Goal: Check status: Check status

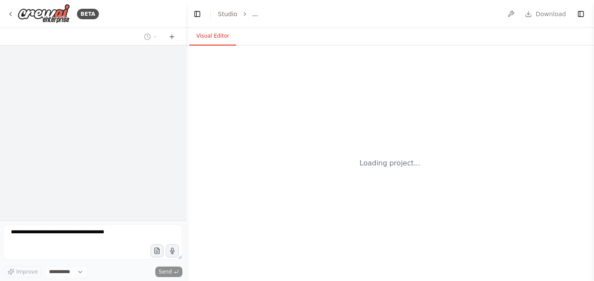
select select "****"
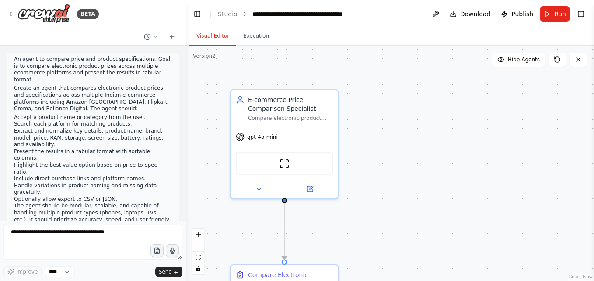
scroll to position [1287, 0]
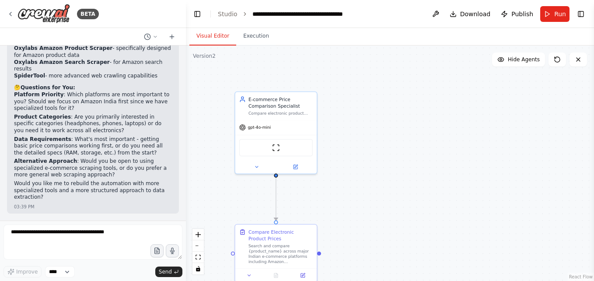
click at [263, 40] on button "Execution" at bounding box center [256, 36] width 40 height 18
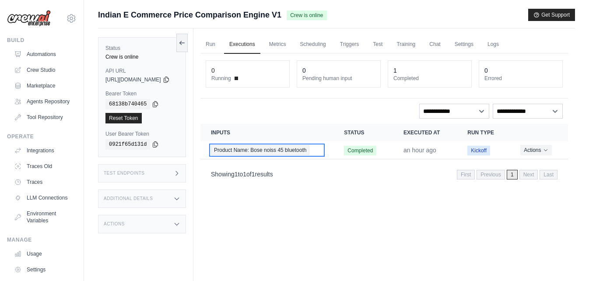
click at [263, 151] on span "Product Name: Bose noiss 45 bluetooth" at bounding box center [260, 150] width 98 height 10
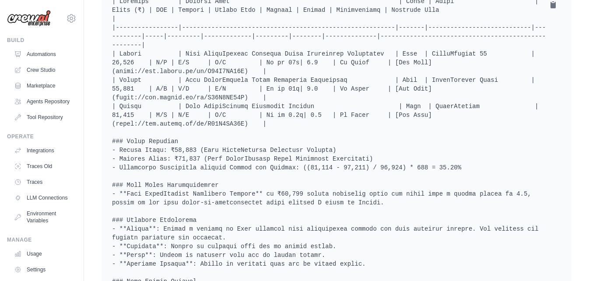
scroll to position [262, 0]
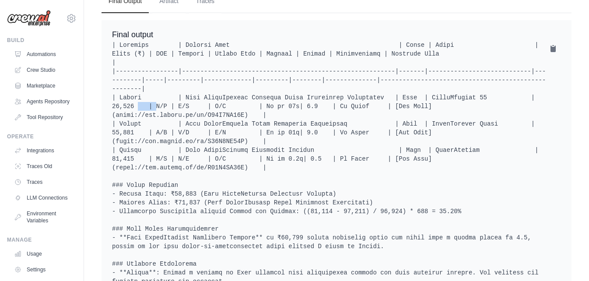
drag, startPoint x: 116, startPoint y: 108, endPoint x: 133, endPoint y: 106, distance: 16.8
click at [133, 106] on pre at bounding box center [336, 229] width 449 height 376
drag, startPoint x: 258, startPoint y: 122, endPoint x: 268, endPoint y: 124, distance: 10.7
click at [275, 121] on pre at bounding box center [336, 229] width 449 height 376
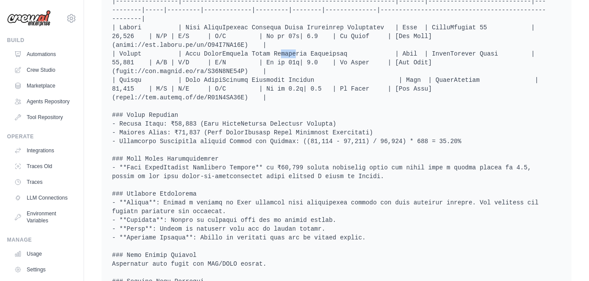
scroll to position [350, 0]
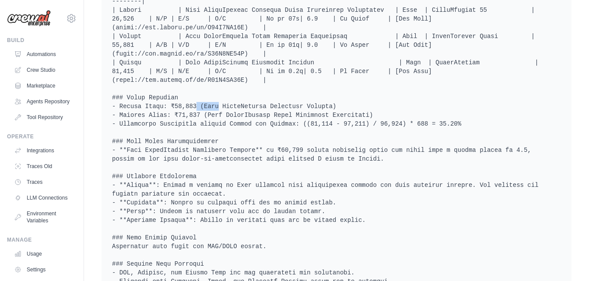
drag, startPoint x: 173, startPoint y: 108, endPoint x: 197, endPoint y: 106, distance: 24.1
click at [197, 106] on pre at bounding box center [336, 141] width 449 height 376
drag, startPoint x: 176, startPoint y: 115, endPoint x: 219, endPoint y: 116, distance: 42.9
click at [219, 116] on pre at bounding box center [336, 141] width 449 height 376
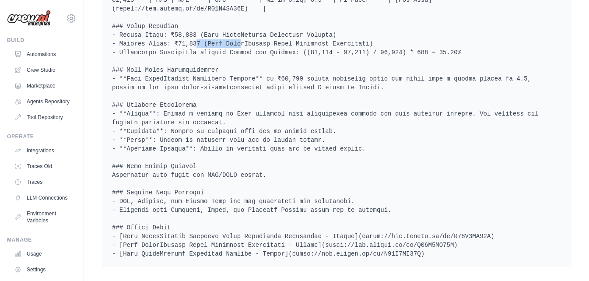
scroll to position [430, 0]
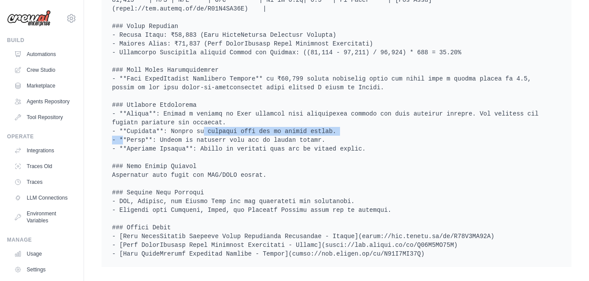
drag, startPoint x: 181, startPoint y: 124, endPoint x: 330, endPoint y: 125, distance: 149.2
click at [330, 125] on pre at bounding box center [336, 70] width 449 height 376
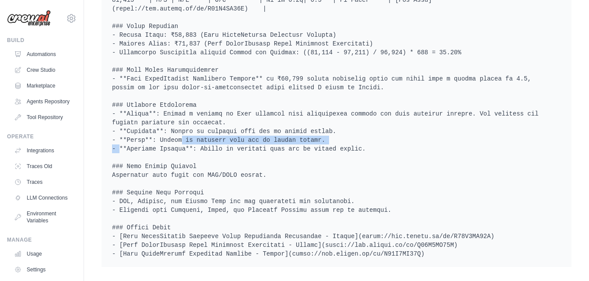
drag, startPoint x: 160, startPoint y: 132, endPoint x: 313, endPoint y: 127, distance: 153.2
click at [313, 127] on pre at bounding box center [336, 70] width 449 height 376
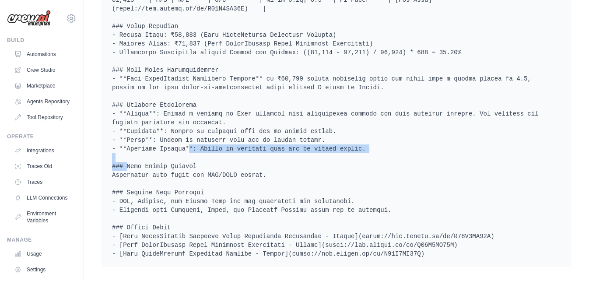
drag, startPoint x: 168, startPoint y: 140, endPoint x: 389, endPoint y: 136, distance: 221.8
click at [388, 136] on pre at bounding box center [336, 70] width 449 height 376
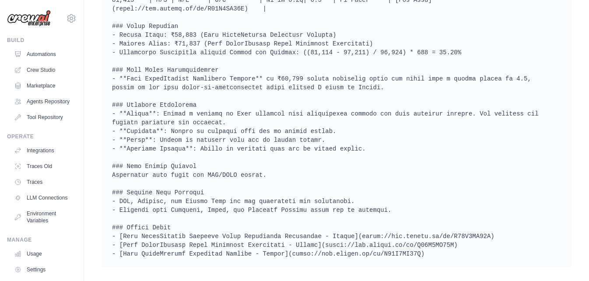
click at [446, 176] on pre at bounding box center [336, 70] width 449 height 376
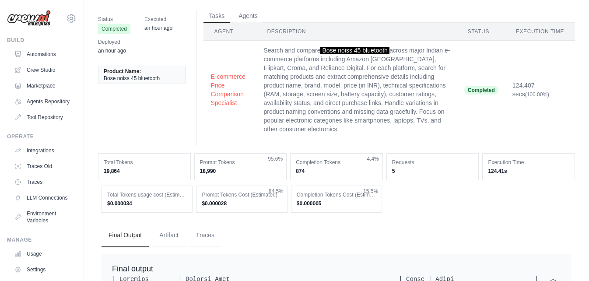
scroll to position [0, 0]
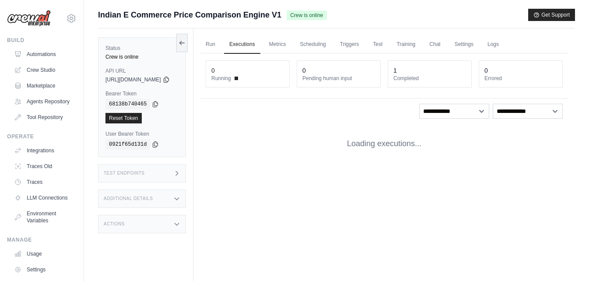
click at [404, 73] on div "1" at bounding box center [429, 70] width 73 height 9
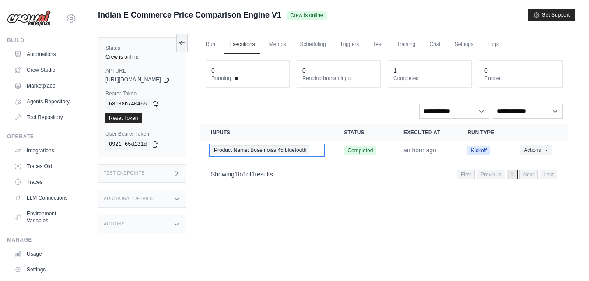
click at [295, 149] on span "Product Name: Bose noiss 45 bluetooth" at bounding box center [260, 150] width 98 height 10
click at [361, 252] on div "Run Executions Metrics Scheduling Triggers Test Training Chat Settings Logs 0 R…" at bounding box center [383, 168] width 381 height 281
click at [46, 68] on link "Crew Studio" at bounding box center [43, 70] width 66 height 14
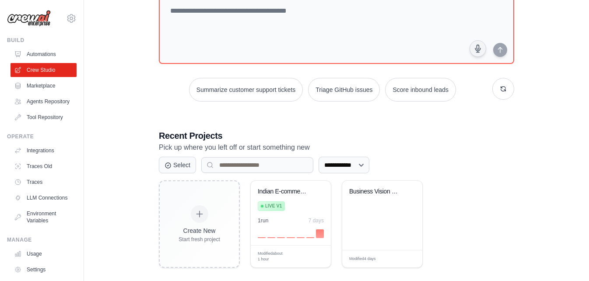
scroll to position [72, 0]
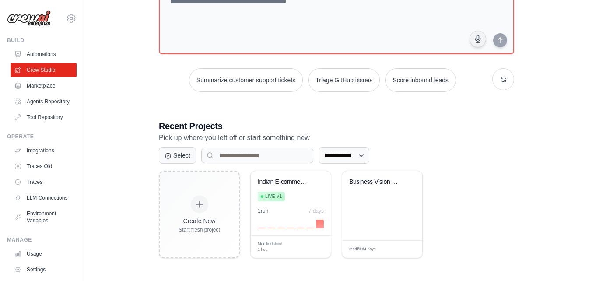
click at [290, 181] on div "Indian E-commerce Price Comparison ..." at bounding box center [284, 182] width 53 height 8
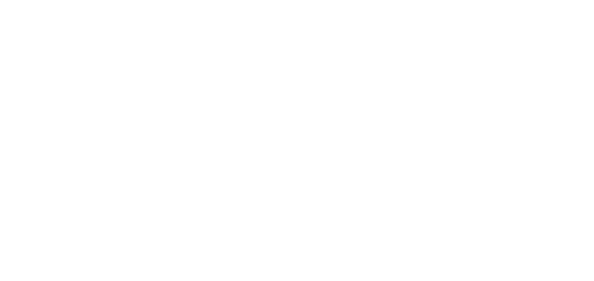
click at [270, 0] on html at bounding box center [297, 0] width 594 height 0
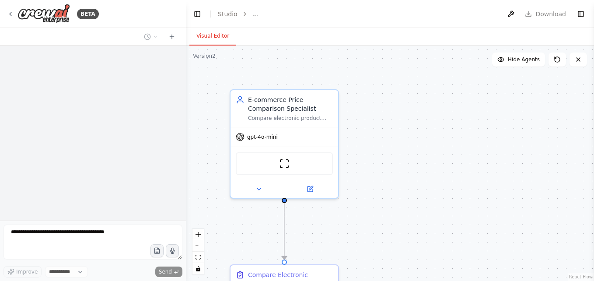
select select "****"
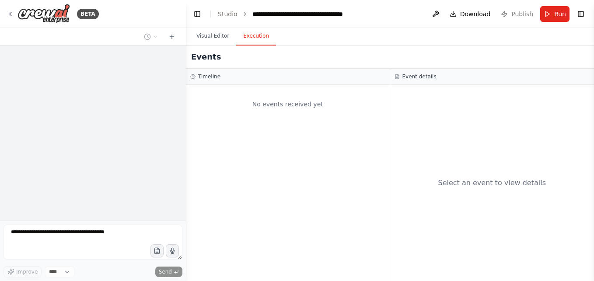
click at [258, 36] on button "Execution" at bounding box center [256, 36] width 40 height 18
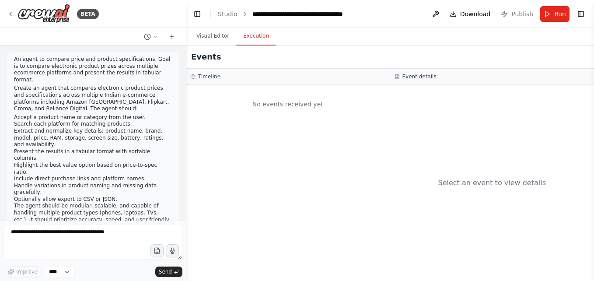
scroll to position [1287, 0]
